Goal: Information Seeking & Learning: Learn about a topic

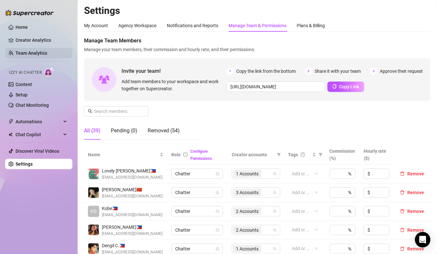
click at [34, 52] on link "Team Analytics" at bounding box center [32, 52] width 32 height 5
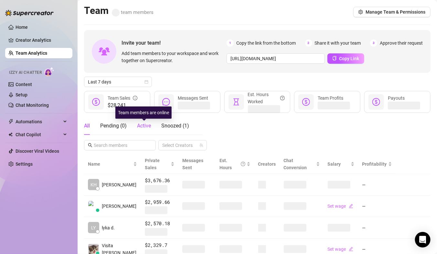
click at [144, 126] on span "Active" at bounding box center [144, 125] width 14 height 6
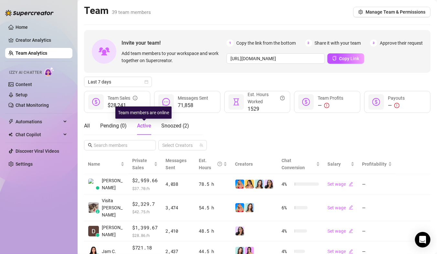
click at [146, 125] on span "Active" at bounding box center [144, 125] width 14 height 6
click at [27, 53] on link "Team Analytics" at bounding box center [32, 52] width 32 height 5
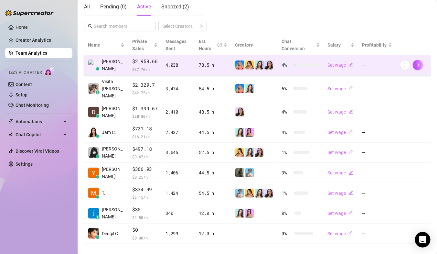
scroll to position [120, 0]
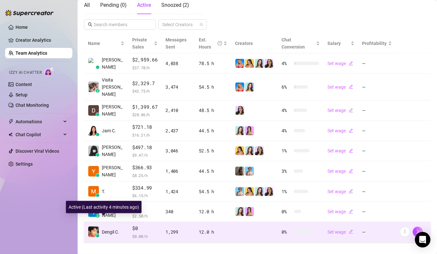
click at [109, 228] on span "Dengil C." at bounding box center [110, 231] width 17 height 7
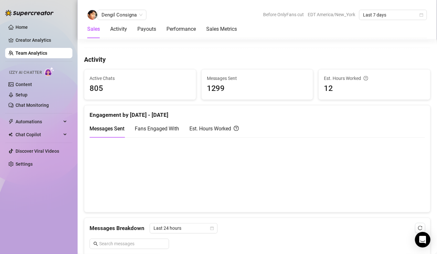
scroll to position [163, 0]
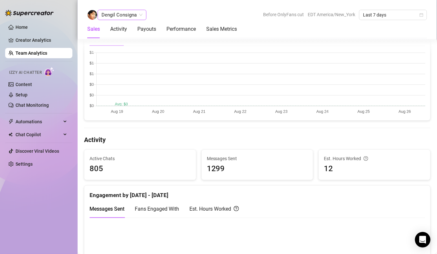
click at [120, 14] on span "Dengil Consigna" at bounding box center [121, 15] width 41 height 10
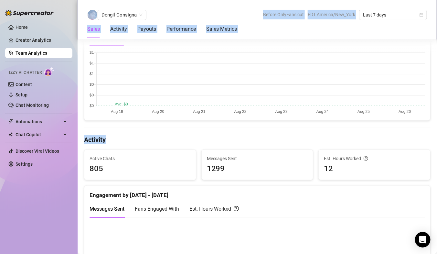
drag, startPoint x: 91, startPoint y: 132, endPoint x: 61, endPoint y: 113, distance: 36.0
click at [62, 116] on div "Home Creator Analytics Team Analytics Izzy AI Chatter Content Setup Chat Monito…" at bounding box center [218, 127] width 437 height 254
click at [29, 53] on link "Team Analytics" at bounding box center [32, 52] width 32 height 5
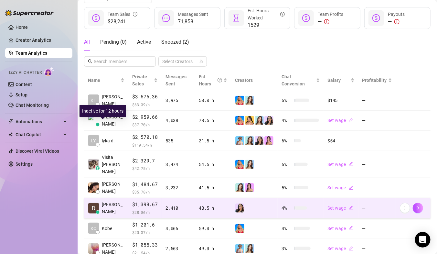
scroll to position [88, 0]
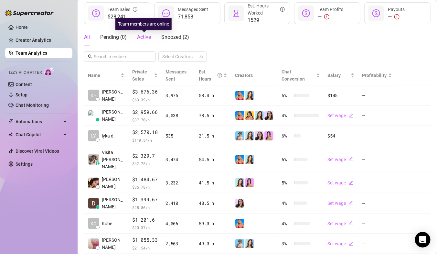
click at [145, 39] on span "Active" at bounding box center [144, 37] width 14 height 6
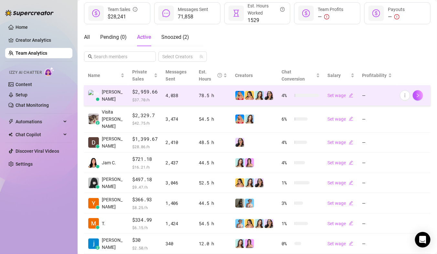
scroll to position [102, 0]
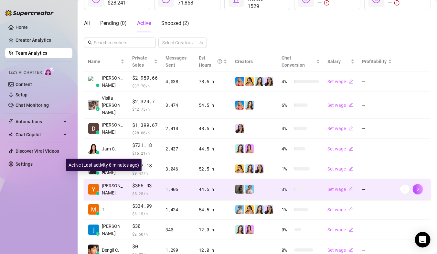
click at [112, 182] on span "[PERSON_NAME]" at bounding box center [113, 189] width 23 height 14
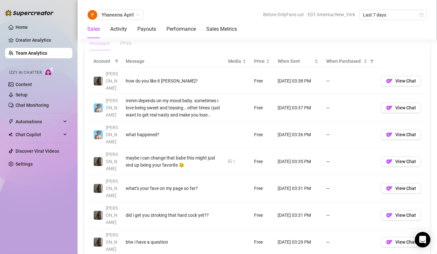
scroll to position [457, 0]
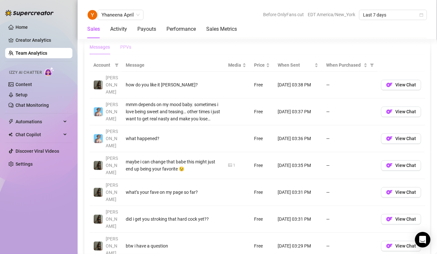
click at [126, 46] on div "PPVs" at bounding box center [125, 46] width 11 height 7
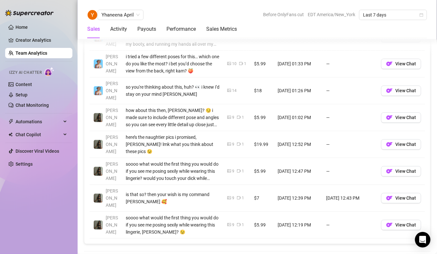
scroll to position [537, 0]
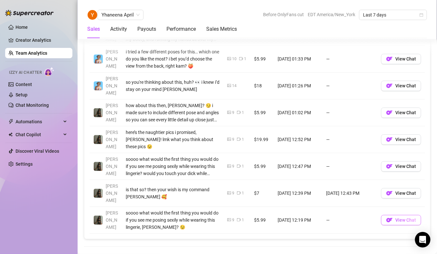
click at [406, 217] on span "View Chat" at bounding box center [405, 219] width 21 height 5
click at [402, 190] on span "View Chat" at bounding box center [405, 192] width 21 height 5
click at [31, 53] on link "Team Analytics" at bounding box center [32, 52] width 32 height 5
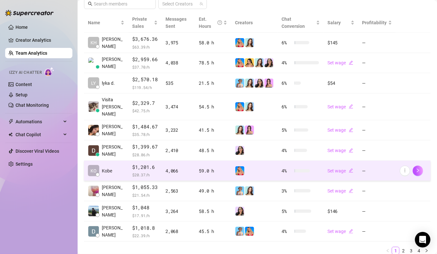
scroll to position [157, 0]
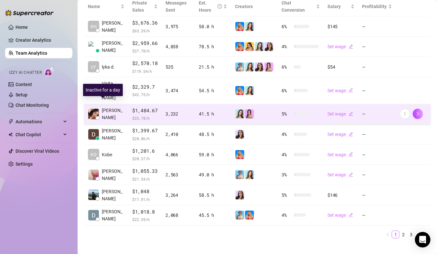
click at [108, 107] on span "[PERSON_NAME]" at bounding box center [113, 114] width 23 height 14
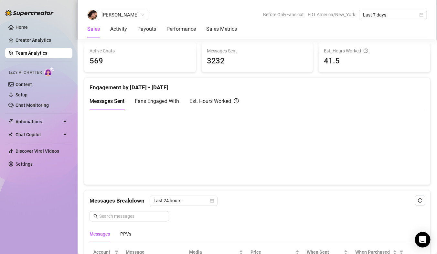
scroll to position [326, 0]
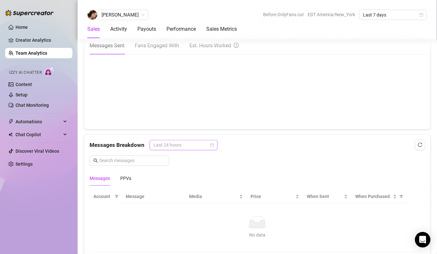
click at [161, 144] on span "Last 24 hours" at bounding box center [183, 145] width 60 height 10
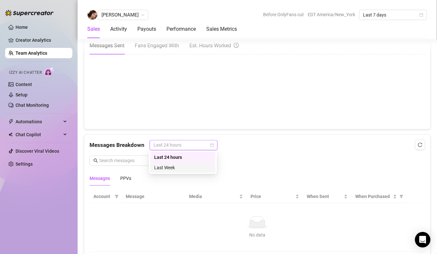
click at [161, 170] on div "Last Week" at bounding box center [182, 167] width 57 height 7
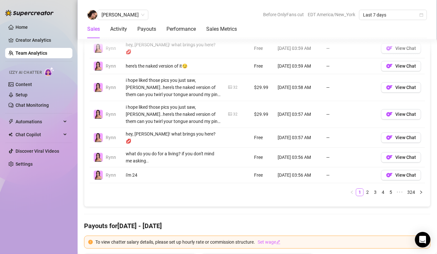
scroll to position [559, 0]
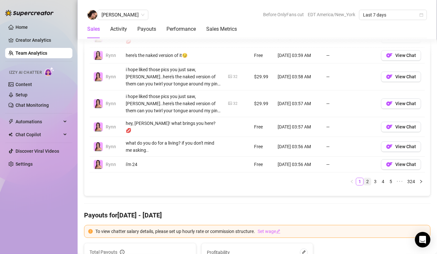
click at [366, 178] on link "2" at bounding box center [367, 181] width 7 height 7
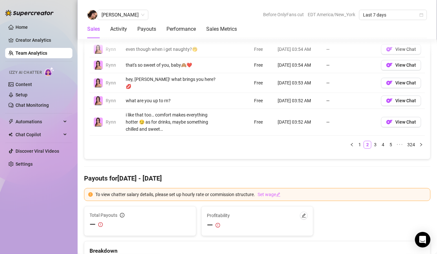
scroll to position [584, 0]
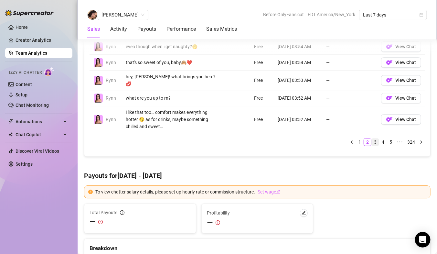
click at [372, 138] on link "3" at bounding box center [374, 141] width 7 height 7
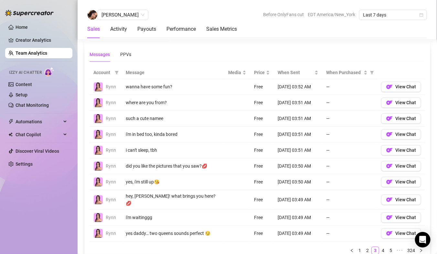
scroll to position [450, 0]
click at [391, 119] on button "View Chat" at bounding box center [401, 118] width 40 height 10
click at [395, 150] on span "View Chat" at bounding box center [405, 149] width 21 height 5
click at [128, 52] on div "PPVs" at bounding box center [125, 53] width 11 height 7
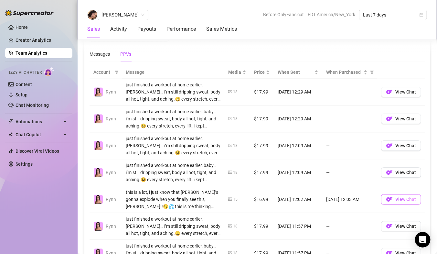
click at [395, 198] on button "View Chat" at bounding box center [401, 199] width 40 height 10
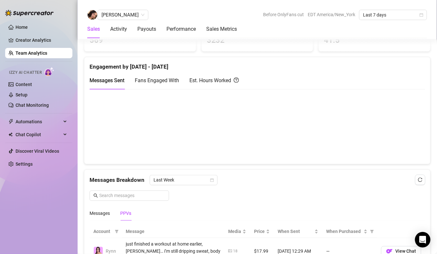
scroll to position [292, 0]
click at [101, 209] on div "Messages" at bounding box center [99, 212] width 20 height 7
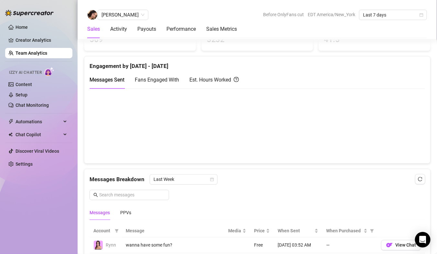
click at [101, 209] on div "Messages" at bounding box center [99, 212] width 20 height 7
click at [27, 52] on link "Team Analytics" at bounding box center [32, 52] width 32 height 5
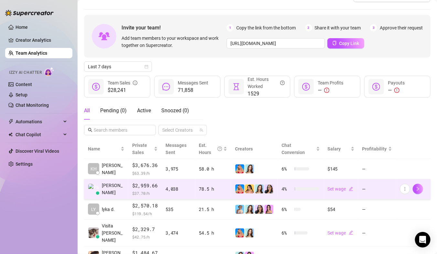
scroll to position [15, 0]
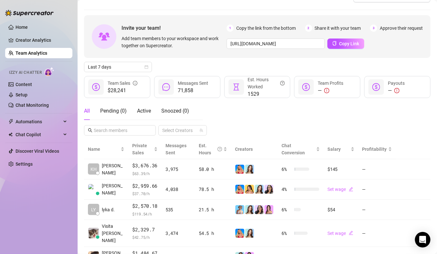
click at [30, 54] on link "Team Analytics" at bounding box center [32, 52] width 32 height 5
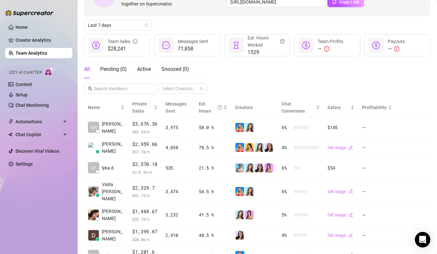
scroll to position [49, 0]
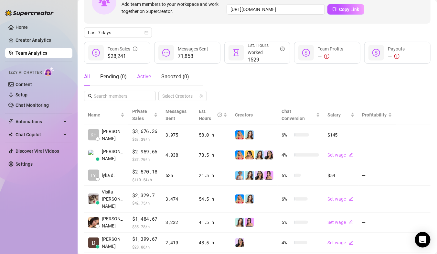
click at [145, 77] on span "Active" at bounding box center [144, 76] width 14 height 6
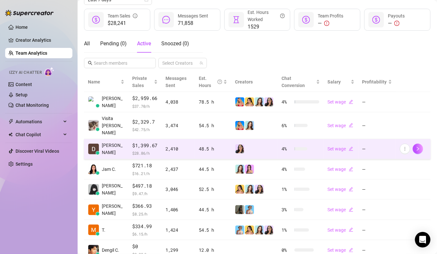
scroll to position [88, 0]
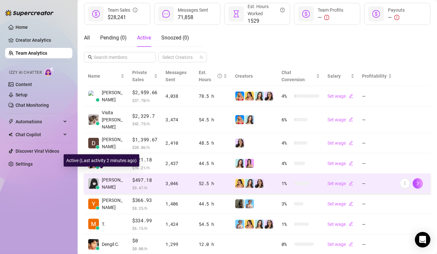
click at [113, 176] on span "[PERSON_NAME]" at bounding box center [113, 183] width 23 height 14
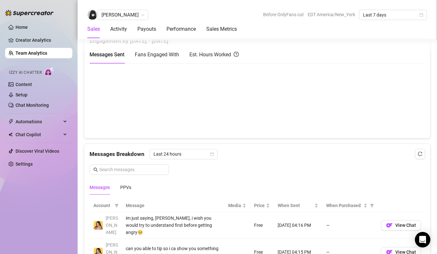
scroll to position [370, 0]
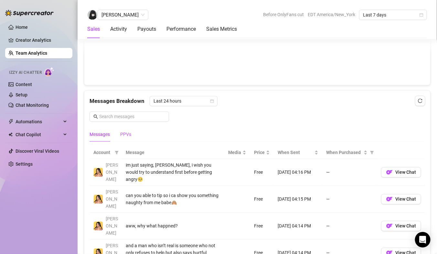
click at [125, 133] on div "PPVs" at bounding box center [125, 134] width 11 height 7
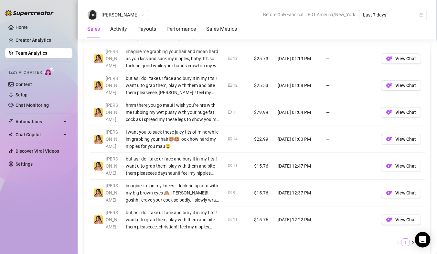
scroll to position [563, 0]
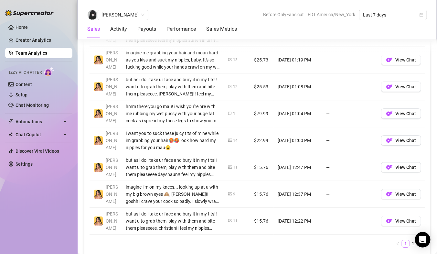
click at [38, 55] on link "Team Analytics" at bounding box center [32, 52] width 32 height 5
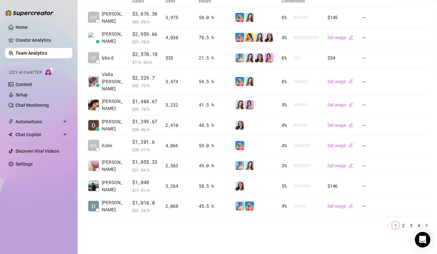
scroll to position [159, 0]
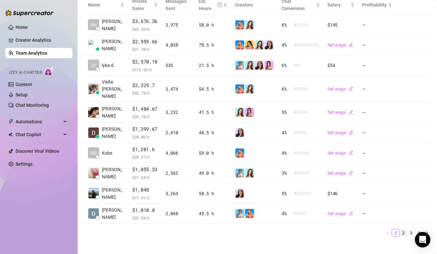
click at [404, 229] on link "2" at bounding box center [403, 232] width 7 height 7
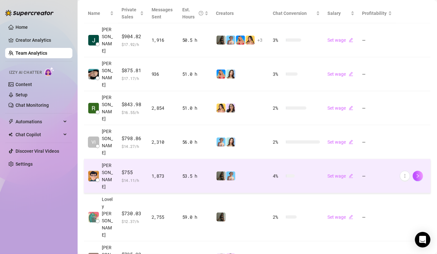
scroll to position [147, 0]
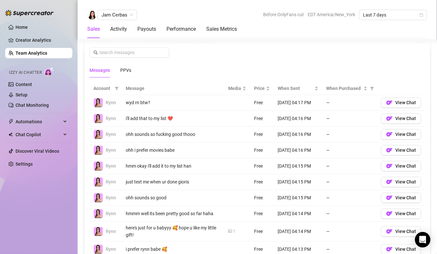
scroll to position [409, 0]
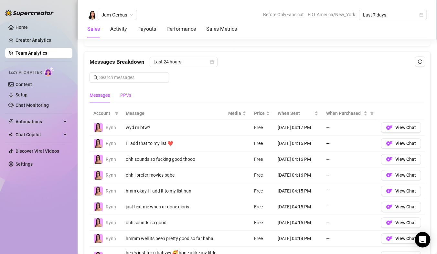
click at [127, 96] on div "PPVs" at bounding box center [125, 95] width 11 height 7
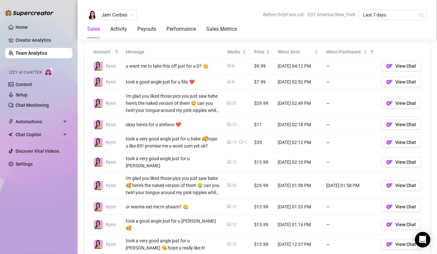
scroll to position [492, 0]
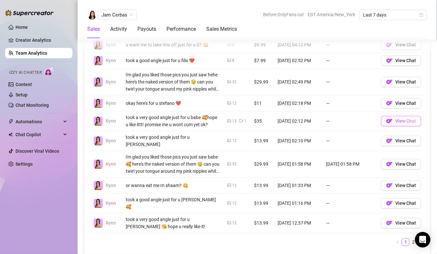
click at [401, 119] on span "View Chat" at bounding box center [405, 120] width 21 height 5
